Goal: Navigation & Orientation: Find specific page/section

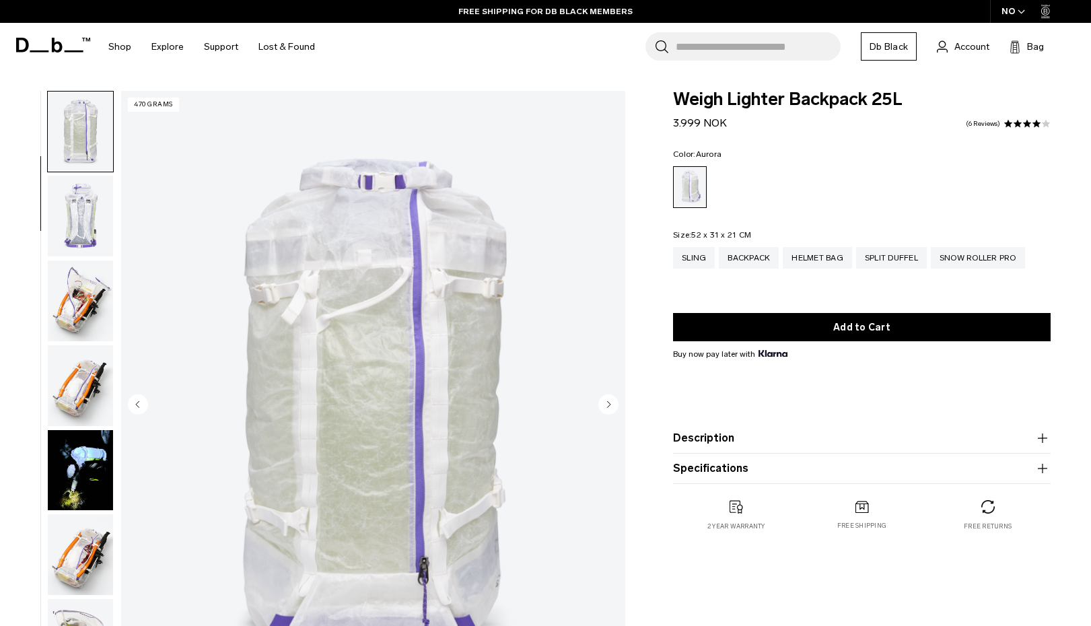
click at [1023, 12] on icon "button" at bounding box center [1021, 11] width 6 height 3
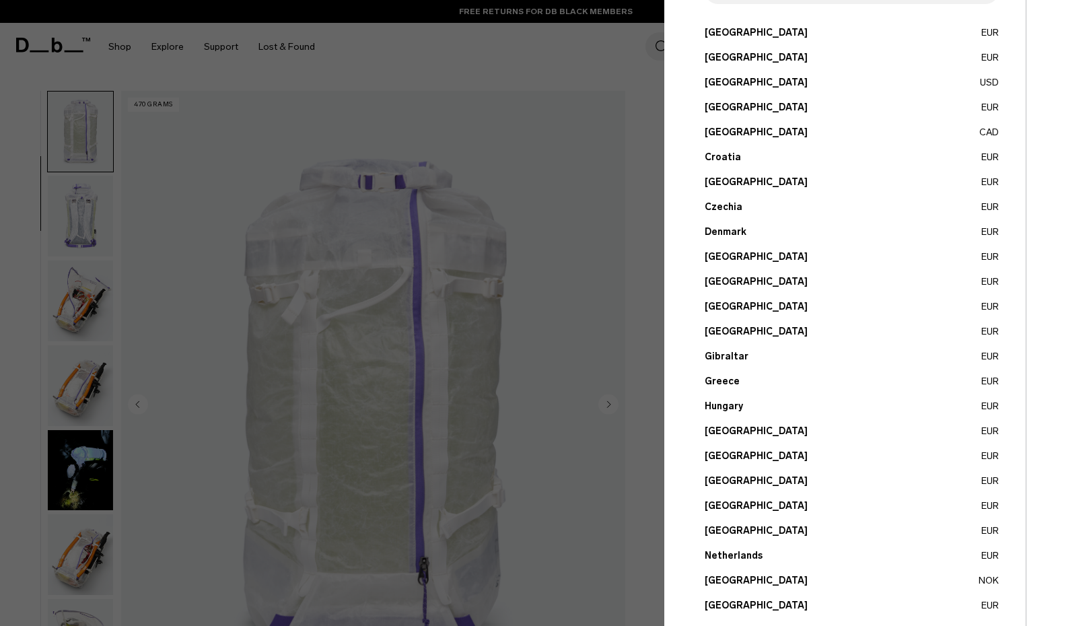
scroll to position [367, 0]
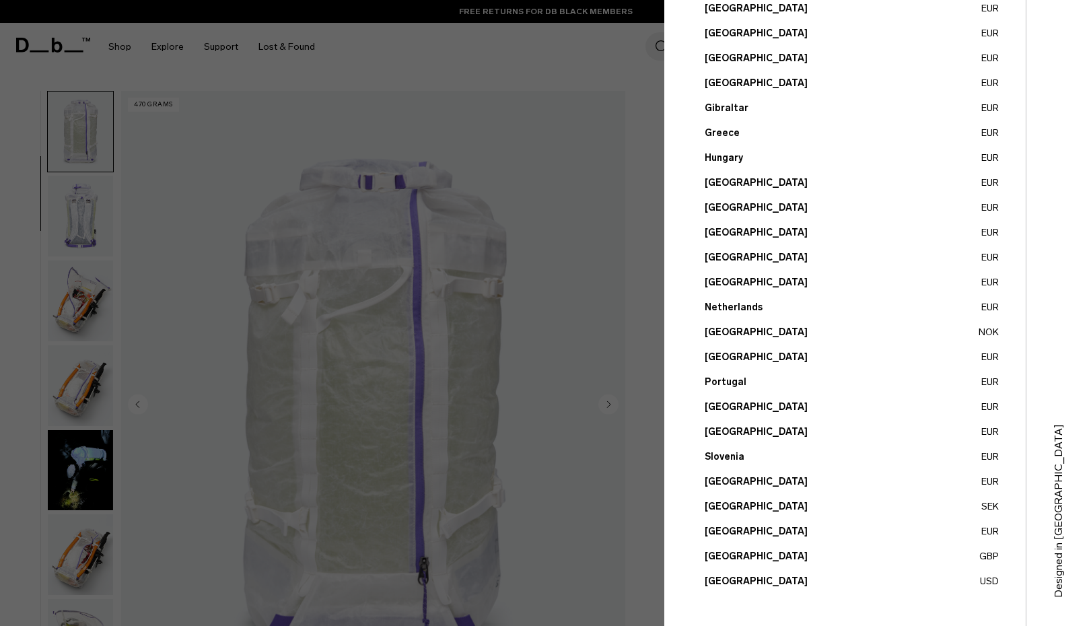
click at [776, 559] on button "United Kingdom GBP" at bounding box center [851, 556] width 294 height 14
click at [751, 556] on button "United Kingdom GBP" at bounding box center [851, 556] width 294 height 14
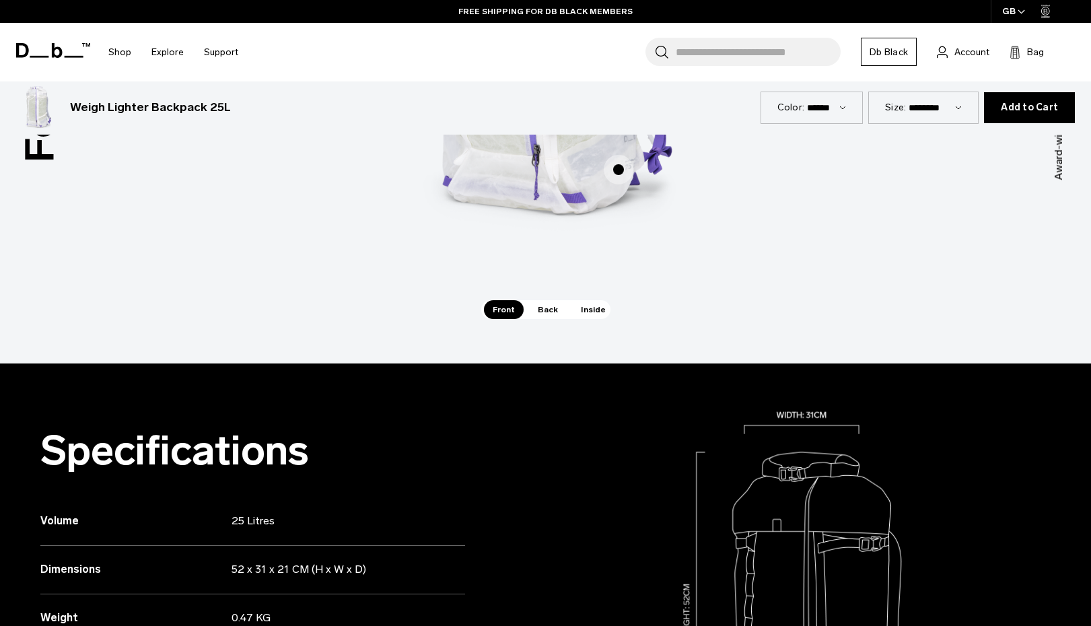
scroll to position [1028, 0]
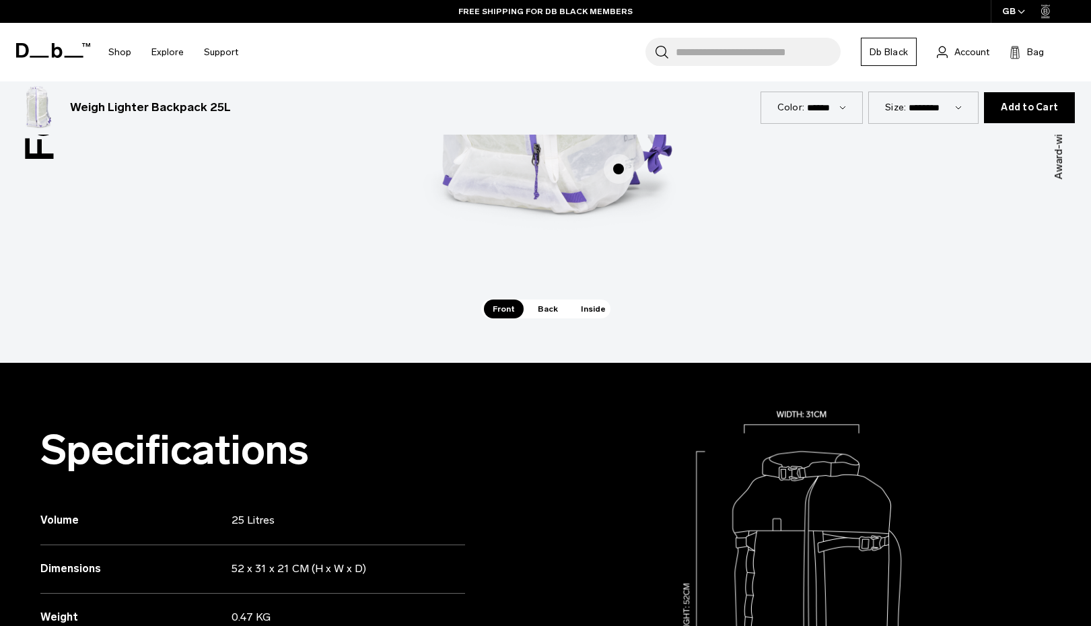
click at [583, 311] on span "Inside" at bounding box center [593, 308] width 42 height 19
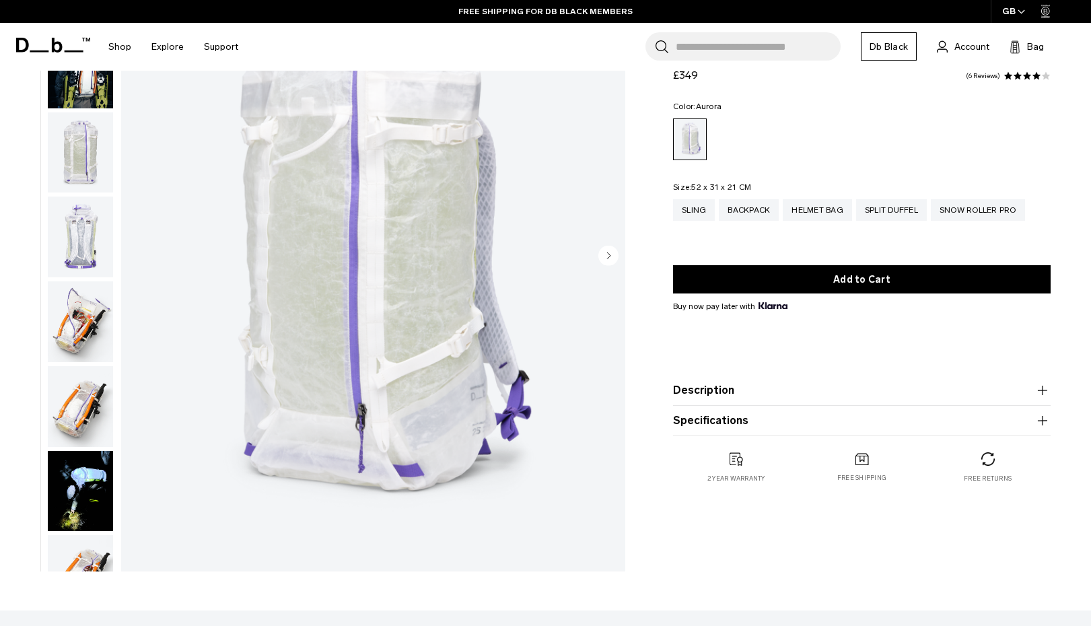
scroll to position [0, 0]
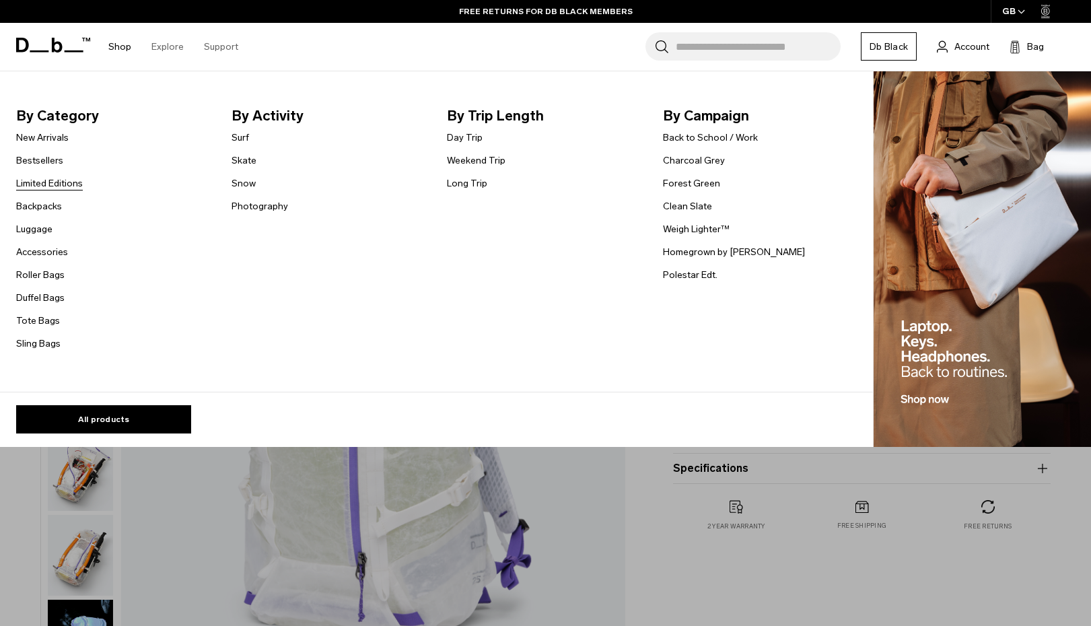
click at [59, 187] on link "Limited Editions" at bounding box center [49, 183] width 67 height 14
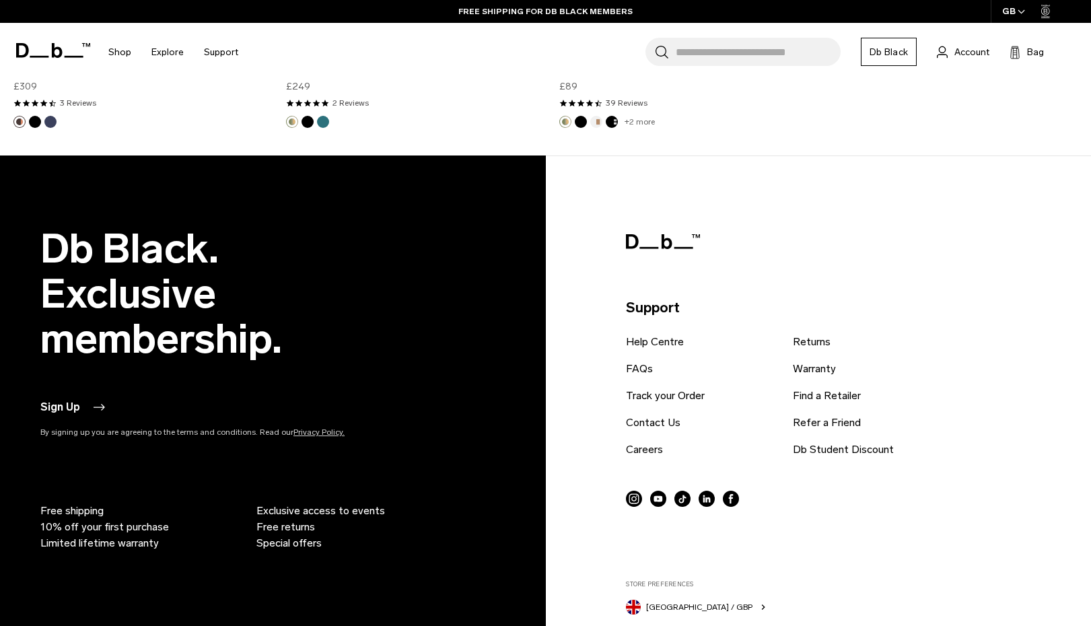
scroll to position [2245, 0]
